Goal: Information Seeking & Learning: Learn about a topic

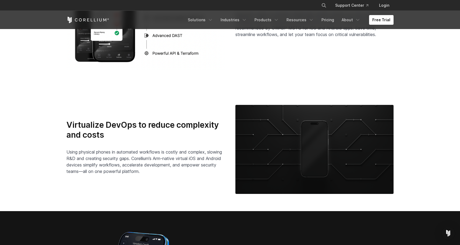
scroll to position [1084, 0]
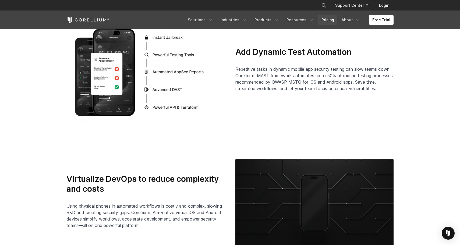
click at [331, 23] on link "Pricing" at bounding box center [327, 20] width 19 height 10
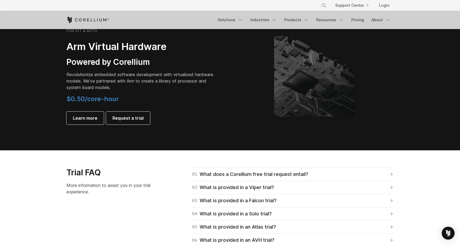
scroll to position [676, 0]
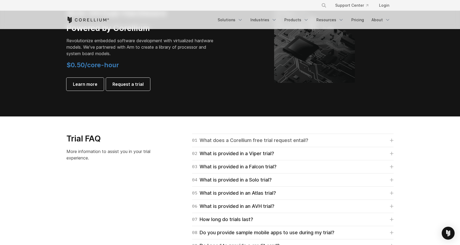
click at [290, 139] on div "01 What does a Corellium free trial request entail?" at bounding box center [250, 141] width 116 height 8
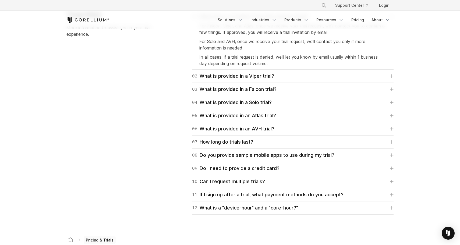
scroll to position [826, 0]
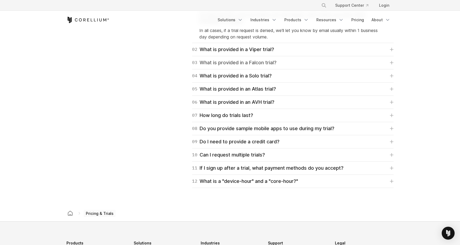
click at [275, 61] on div "03 What is provided in a Falcon trial?" at bounding box center [234, 63] width 84 height 8
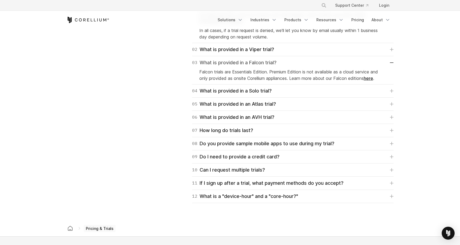
click at [275, 61] on div "03 What is provided in a Falcon trial?" at bounding box center [234, 63] width 84 height 8
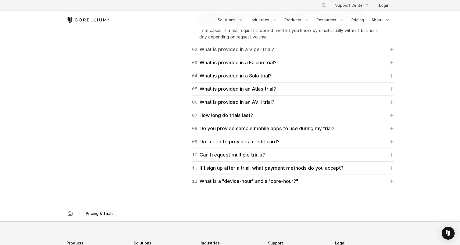
click at [278, 49] on link "02 What is provided in a Viper trial?" at bounding box center [292, 50] width 201 height 8
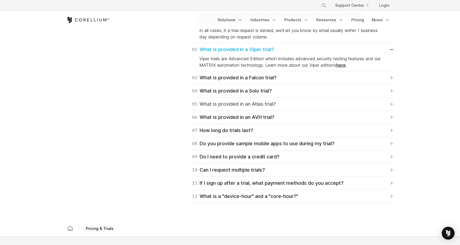
scroll to position [849, 0]
